Goal: Information Seeking & Learning: Learn about a topic

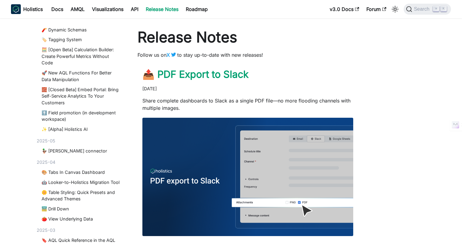
scroll to position [295, 0]
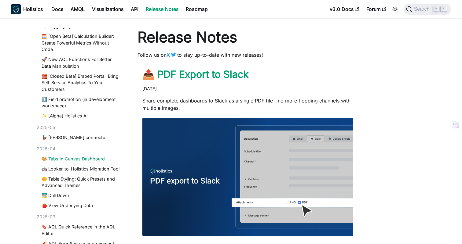
click at [55, 160] on link "🎨 Tabs In Canvas Dashboard" at bounding box center [81, 159] width 79 height 7
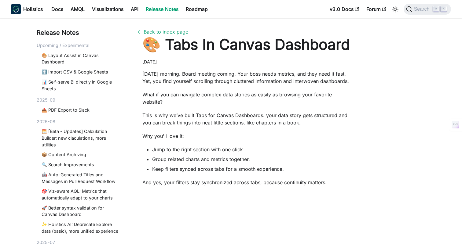
click at [290, 112] on p "This is why we’ve built Tabs for Canvas Dashboards: your data story gets struct…" at bounding box center [247, 119] width 211 height 15
click at [220, 81] on p "[DATE] morning. Board meeting coming. Your boss needs metrics, and they need it…" at bounding box center [247, 77] width 211 height 15
click at [259, 84] on p "[DATE] morning. Board meeting coming. Your boss needs metrics, and they need it…" at bounding box center [247, 77] width 211 height 15
click at [345, 156] on li "Group related charts and metrics together." at bounding box center [252, 159] width 201 height 7
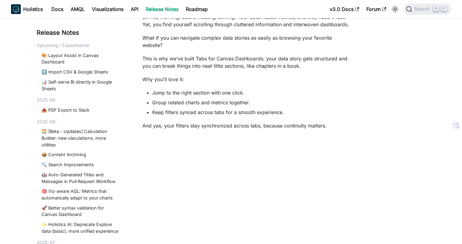
scroll to position [57, 0]
click at [355, 91] on article "🎨 Tabs In Canvas Dashboard [DATE] [DATE] morning. Board meeting coming. Your bo…" at bounding box center [247, 128] width 221 height 301
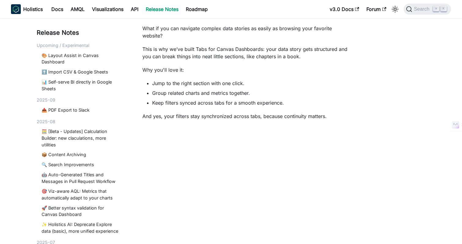
scroll to position [67, 0]
click at [389, 144] on div "Release Notes Upcoming / Experimental 🎨 Layout Assist in Canvas Dashboard ⬆️ Im…" at bounding box center [230, 135] width 403 height 346
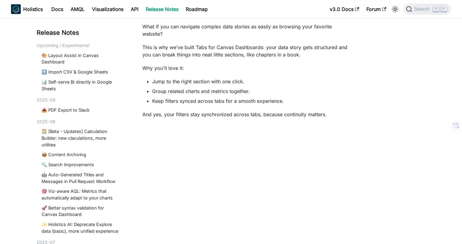
click at [283, 97] on li "Keep filters synced across tabs for a smooth experience." at bounding box center [252, 100] width 201 height 7
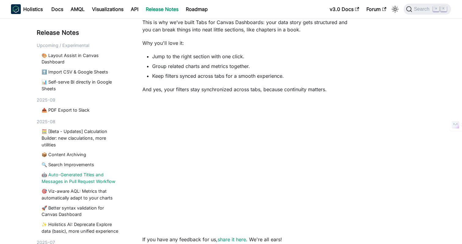
scroll to position [75, 0]
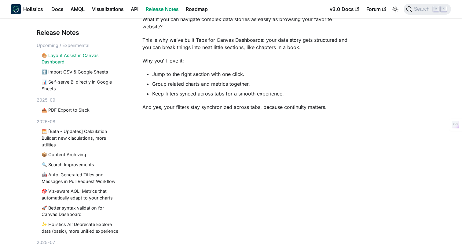
click at [78, 55] on link "🎨 Layout Assist in Canvas Dashboard" at bounding box center [81, 58] width 79 height 13
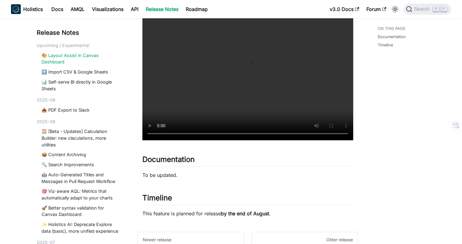
scroll to position [223, 0]
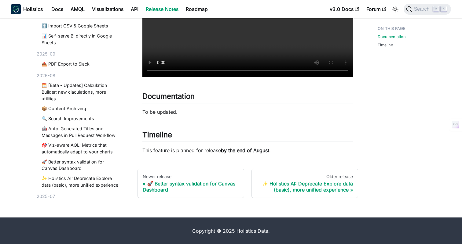
click at [228, 122] on div "We're excited to announce Layout Assist , a new setting designed to make your d…" at bounding box center [247, 9] width 211 height 289
click at [77, 151] on link "🎯 Viz-aware AQL: Metrics that automatically adapt to your charts" at bounding box center [81, 148] width 79 height 13
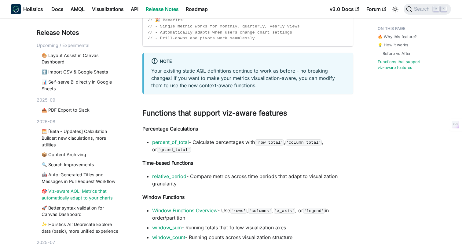
scroll to position [735, 0]
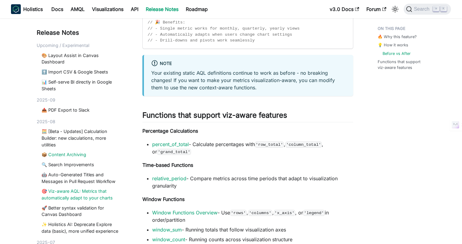
click at [58, 155] on link "📦 Content Archiving" at bounding box center [81, 154] width 79 height 7
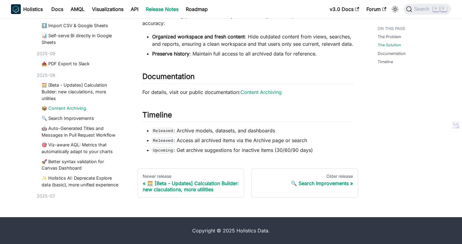
scroll to position [298, 0]
drag, startPoint x: 141, startPoint y: 92, endPoint x: 241, endPoint y: 94, distance: 100.5
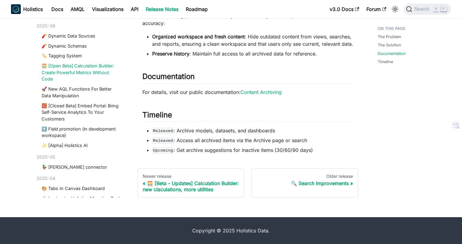
scroll to position [245, 0]
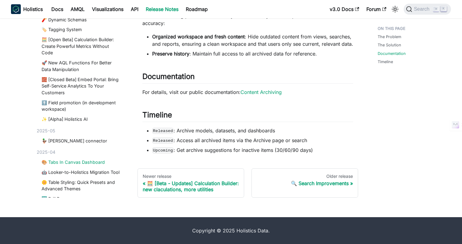
click at [57, 161] on link "🎨 Tabs In Canvas Dashboard" at bounding box center [81, 162] width 79 height 7
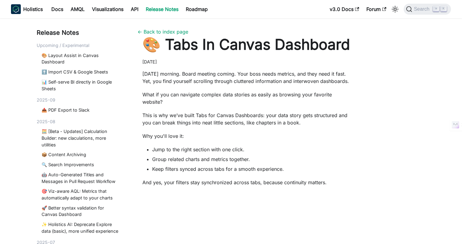
click at [243, 166] on li "Keep filters synced across tabs for a smooth experience." at bounding box center [252, 169] width 201 height 7
click at [255, 156] on ul "Jump to the right section with one click. Group related charts and metrics toge…" at bounding box center [247, 159] width 211 height 27
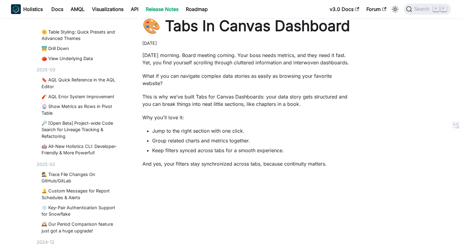
scroll to position [511, 0]
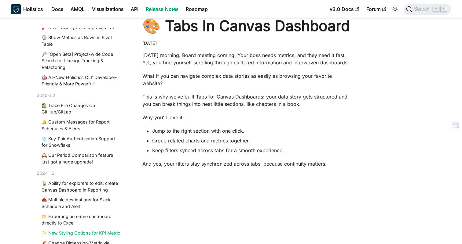
click at [82, 232] on link "✨ New Styling Options for KPI Metric" at bounding box center [81, 233] width 79 height 7
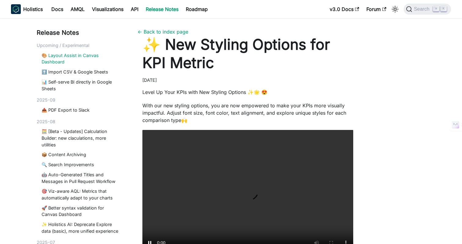
click at [61, 63] on link "🎨 Layout Assist in Canvas Dashboard" at bounding box center [81, 58] width 79 height 13
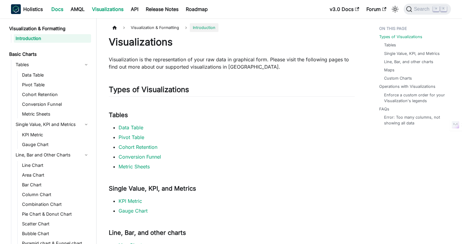
click at [64, 12] on link "Docs" at bounding box center [57, 9] width 19 height 10
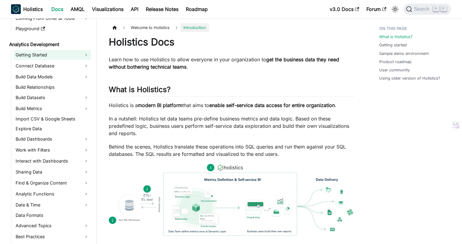
scroll to position [75, 0]
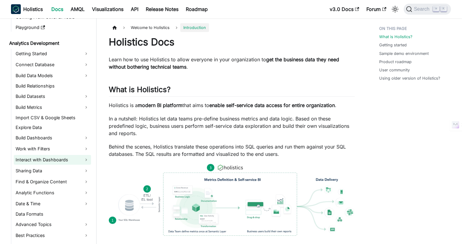
click at [35, 158] on link "Interact with Dashboards" at bounding box center [52, 160] width 77 height 10
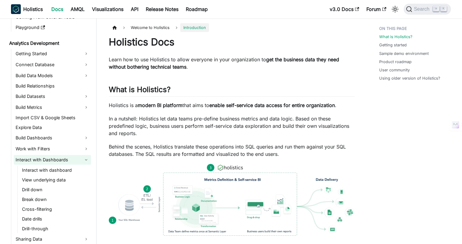
click at [35, 158] on link "Interact with Dashboards" at bounding box center [52, 160] width 77 height 10
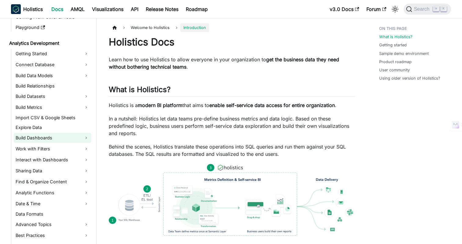
click at [45, 139] on link "Build Dashboards" at bounding box center [52, 138] width 77 height 10
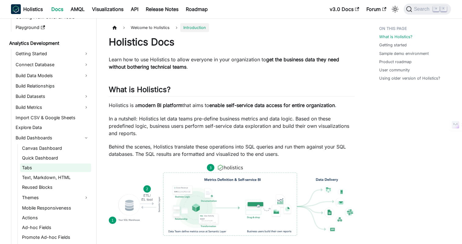
click at [25, 171] on link "Tabs" at bounding box center [55, 168] width 71 height 9
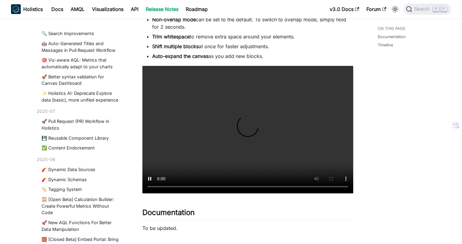
scroll to position [252, 0]
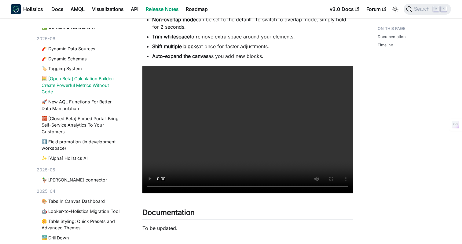
click at [68, 80] on link "🧮 [Open Beta] Calculation Builder: Create Powerful Metrics Without Code" at bounding box center [81, 85] width 79 height 20
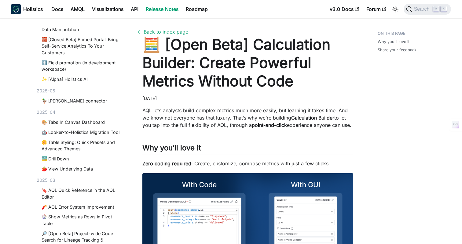
scroll to position [332, 0]
click at [69, 123] on link "🎨 Tabs In Canvas Dashboard" at bounding box center [81, 121] width 79 height 7
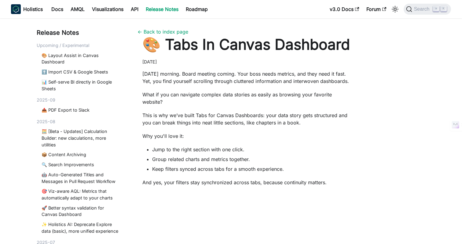
click at [322, 112] on p "This is why we’ve built Tabs for Canvas Dashboards: your data story gets struct…" at bounding box center [247, 119] width 211 height 15
click at [353, 103] on div "Monday morning. Board meeting coming. Your boss needs metrics, and they need it…" at bounding box center [247, 203] width 211 height 266
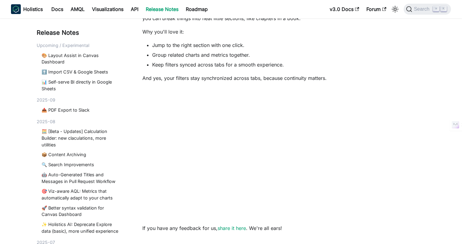
scroll to position [104, 0]
click at [409, 158] on div "Release Notes Upcoming / Experimental 🎨 Layout Assist in Canvas Dashboard ⬆️ Im…" at bounding box center [230, 97] width 403 height 346
click at [377, 152] on div "Release Notes Upcoming / Experimental 🎨 Layout Assist in Canvas Dashboard ⬆️ Im…" at bounding box center [230, 97] width 403 height 346
